Goal: Information Seeking & Learning: Learn about a topic

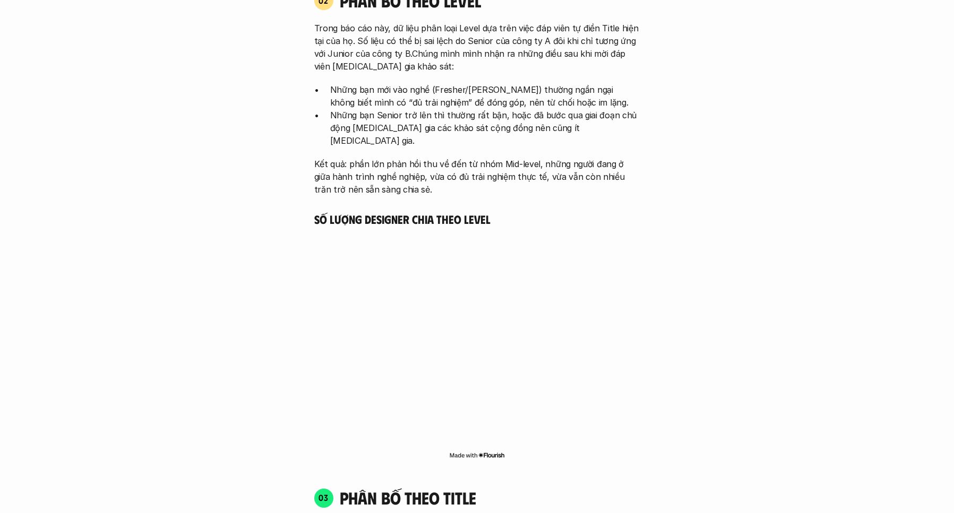
scroll to position [1804, 0]
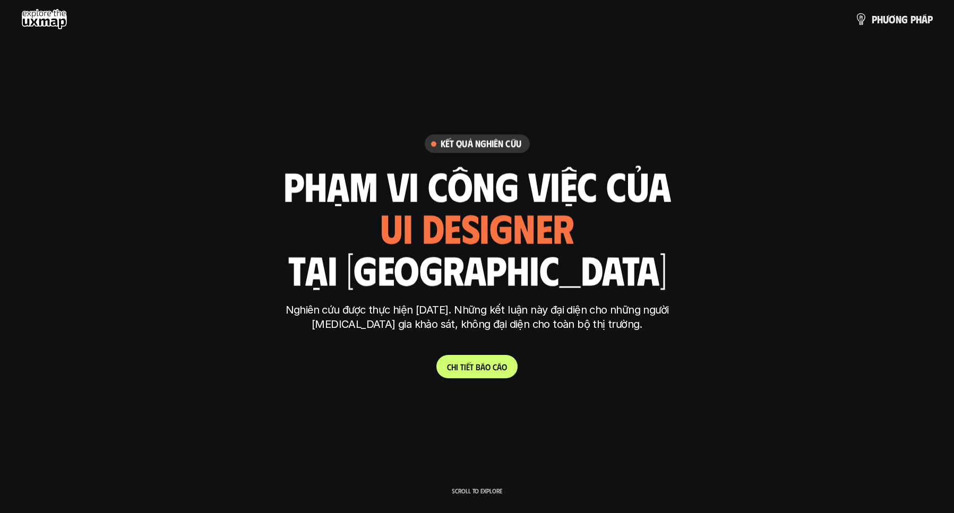
click at [470, 367] on span "t" at bounding box center [472, 367] width 4 height 10
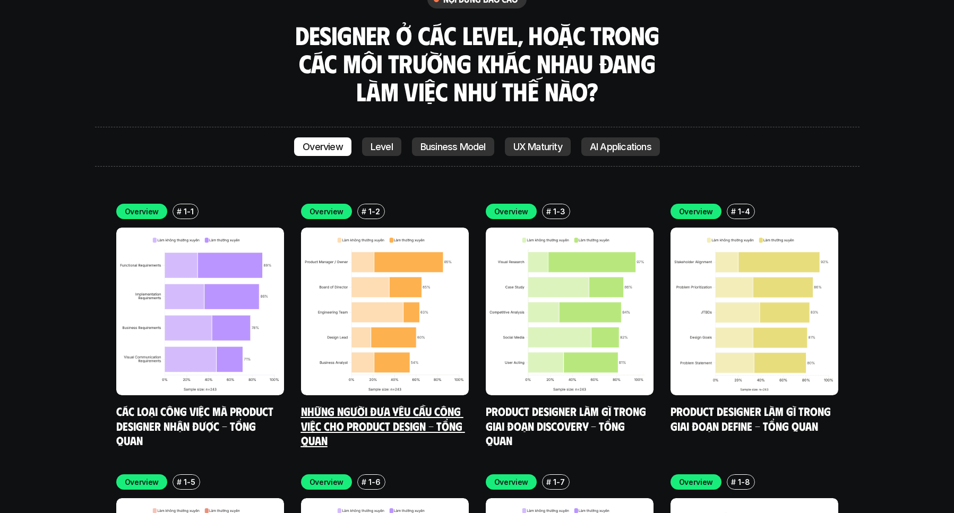
scroll to position [3715, 0]
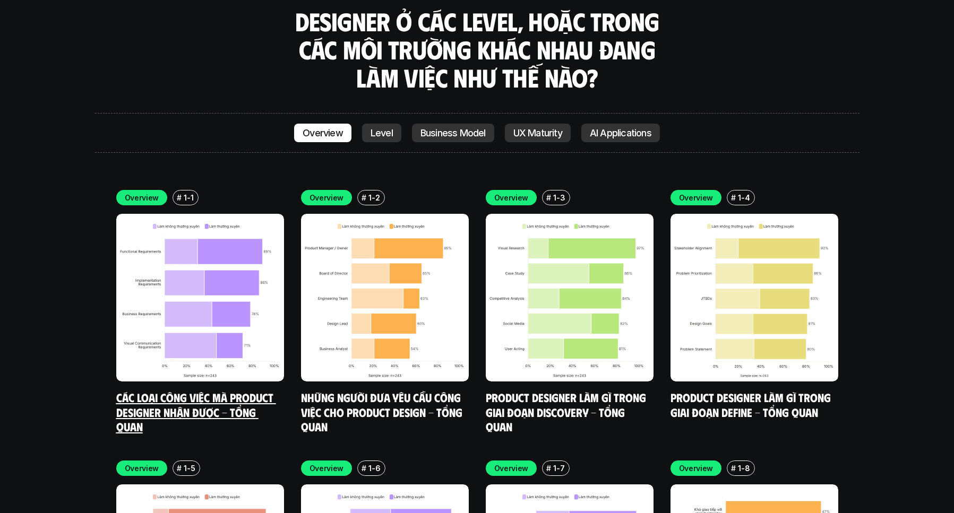
click at [241, 278] on img at bounding box center [200, 298] width 168 height 168
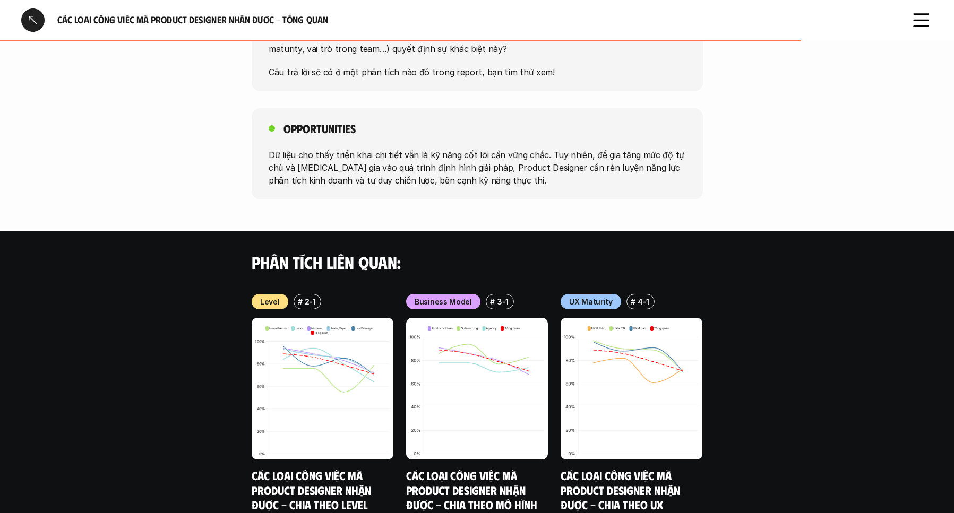
scroll to position [932, 0]
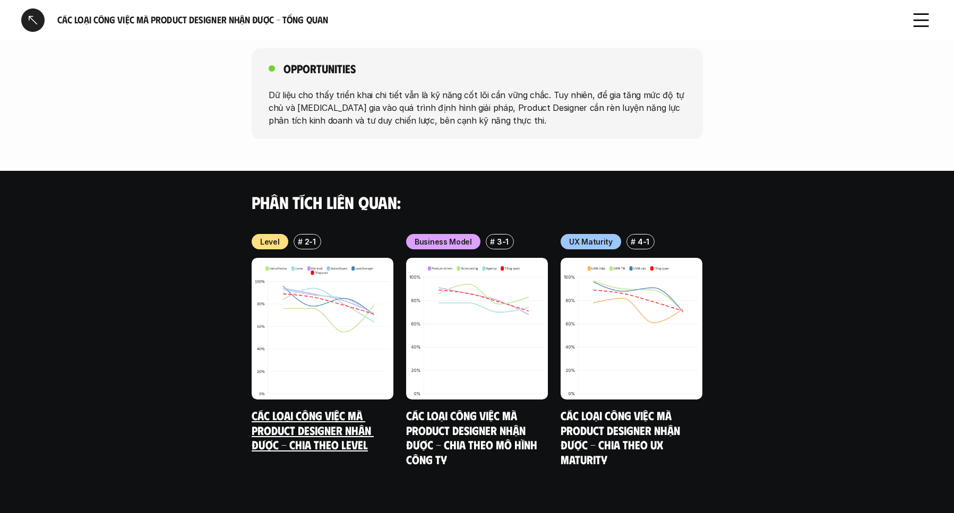
click at [349, 408] on link "Các loại công việc mà Product Designer nhận được - Chia theo Level" at bounding box center [313, 430] width 122 height 44
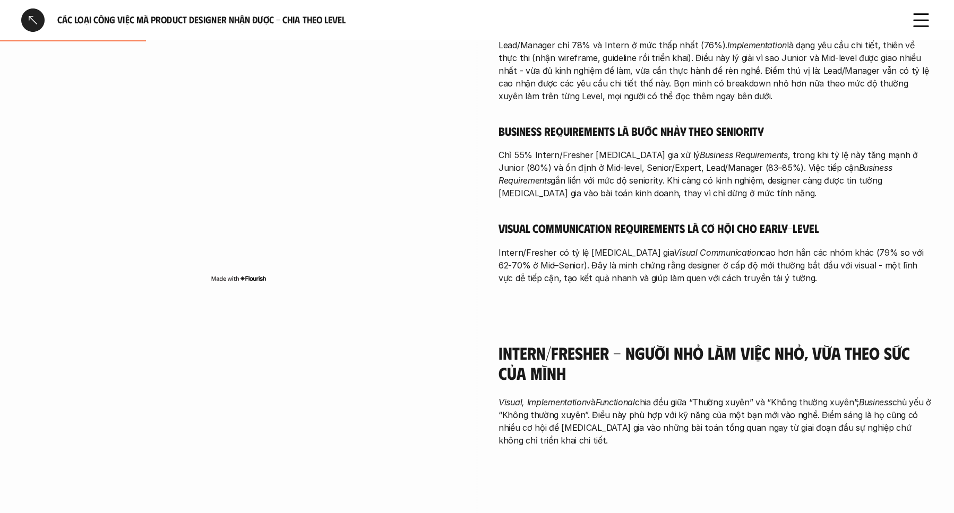
scroll to position [478, 0]
